Goal: Information Seeking & Learning: Learn about a topic

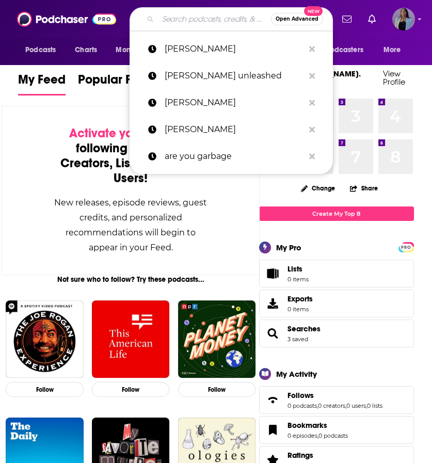
click at [171, 22] on input "Search podcasts, credits, & more..." at bounding box center [214, 19] width 113 height 17
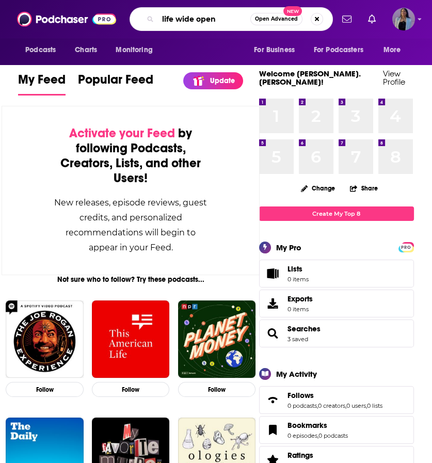
type input "life wide open"
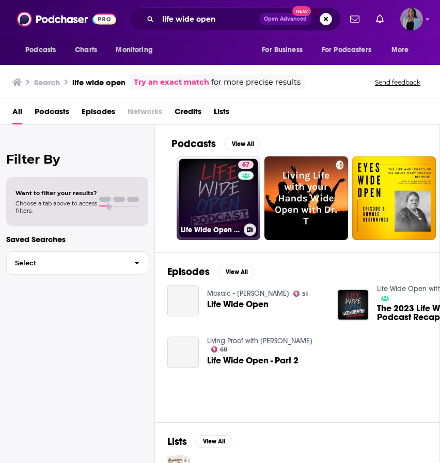
click at [224, 178] on link "67 Life Wide Open with CboysTV" at bounding box center [219, 198] width 84 height 84
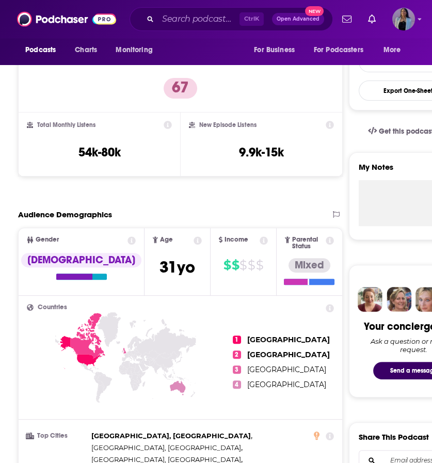
scroll to position [257, 0]
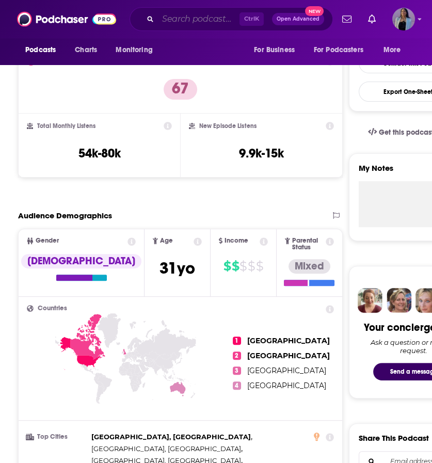
click at [196, 21] on input "Search podcasts, credits, & more..." at bounding box center [199, 19] width 82 height 17
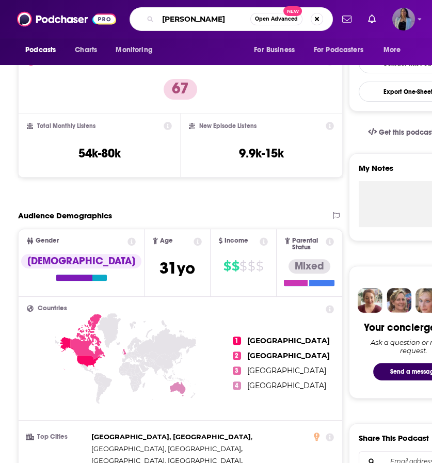
type input "[PERSON_NAME]"
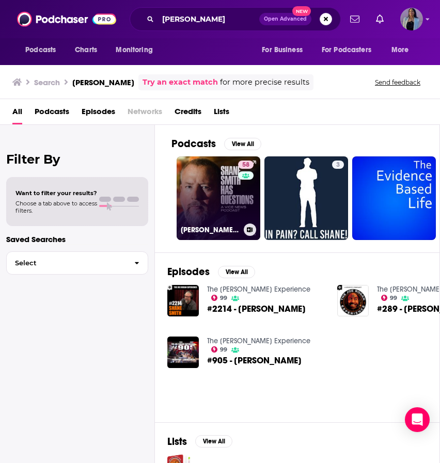
click at [226, 184] on link "58 [PERSON_NAME] Has Questions" at bounding box center [219, 198] width 84 height 84
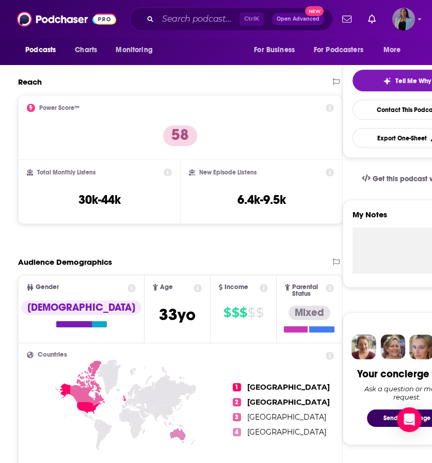
scroll to position [211, 0]
click at [166, 17] on input "Search podcasts, credits, & more..." at bounding box center [199, 19] width 82 height 17
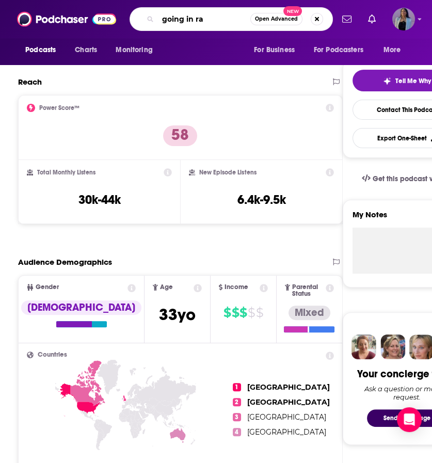
type input "going in raw"
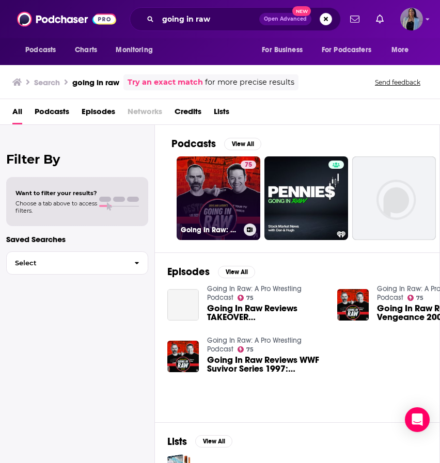
click at [241, 182] on div "75" at bounding box center [248, 192] width 15 height 63
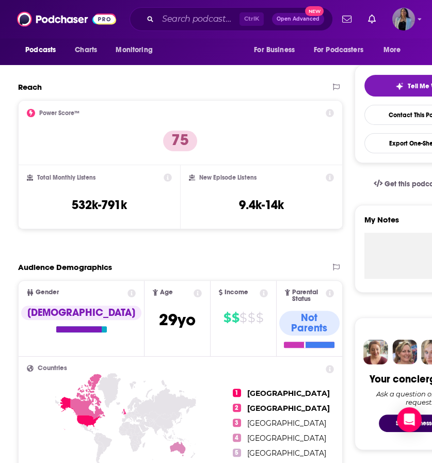
scroll to position [209, 0]
